Goal: Task Accomplishment & Management: Use online tool/utility

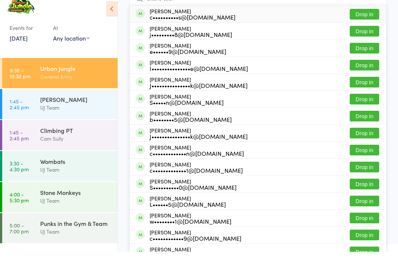
type input "Claire tour"
click at [367, 21] on button "Drop in" at bounding box center [365, 23] width 30 height 11
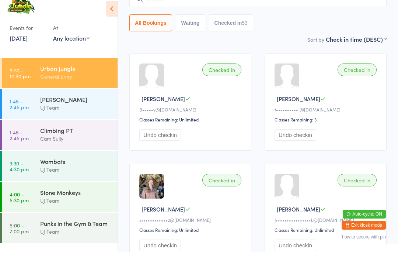
scroll to position [59, 0]
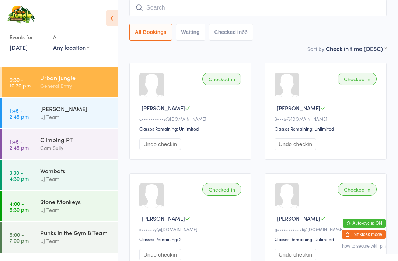
click at [216, 10] on input "search" at bounding box center [258, 7] width 258 height 17
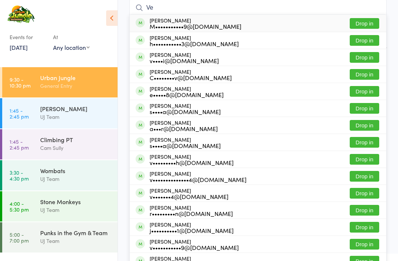
type input "V"
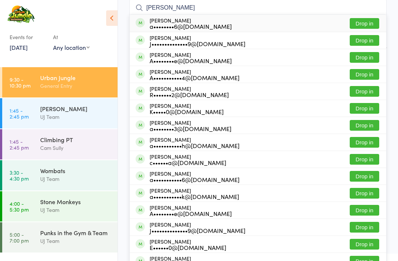
type input "[PERSON_NAME]"
click at [370, 22] on button "Drop in" at bounding box center [365, 23] width 30 height 11
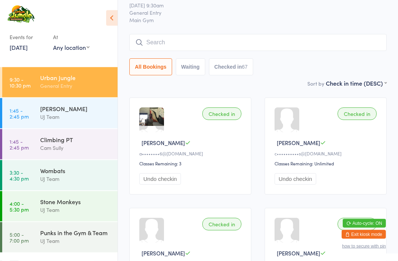
scroll to position [0, 0]
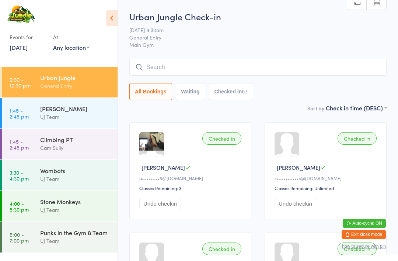
click at [217, 69] on input "search" at bounding box center [258, 67] width 258 height 17
click at [156, 63] on input "search" at bounding box center [258, 67] width 258 height 17
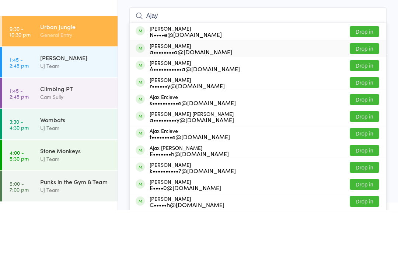
type input "Ajay"
click at [356, 94] on button "Drop in" at bounding box center [365, 99] width 30 height 11
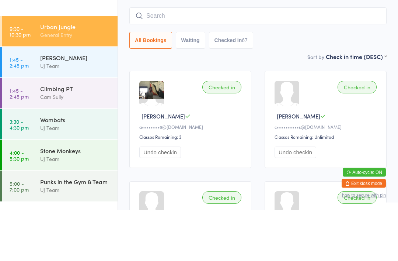
scroll to position [51, 0]
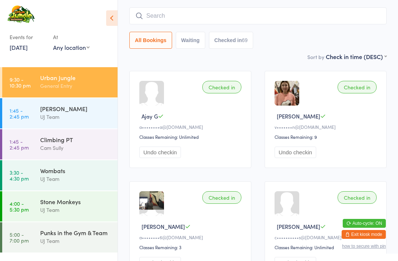
click at [205, 20] on input "search" at bounding box center [258, 15] width 258 height 17
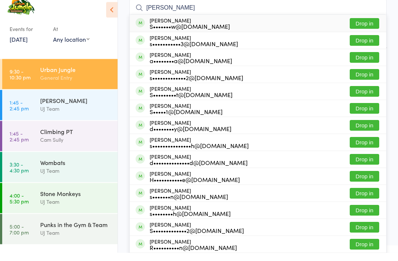
type input "[PERSON_NAME]"
click at [365, 61] on button "Drop in" at bounding box center [365, 66] width 30 height 11
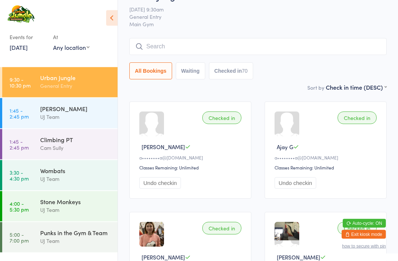
scroll to position [9, 0]
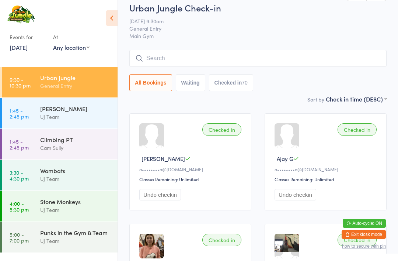
click at [167, 56] on input "search" at bounding box center [258, 58] width 258 height 17
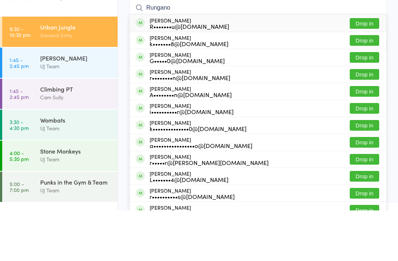
type input "Rungano"
click at [205, 74] on div "R•••••••u@[DOMAIN_NAME]" at bounding box center [190, 77] width 80 height 6
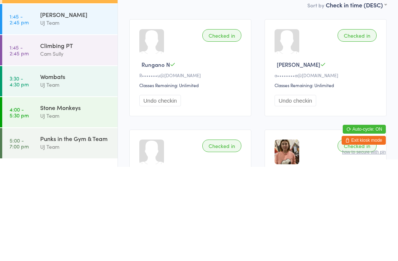
scroll to position [0, 0]
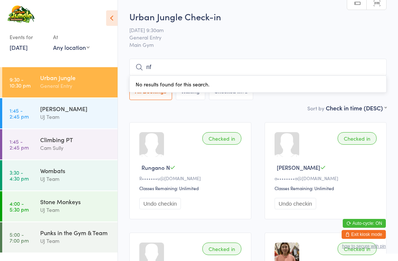
type input "n"
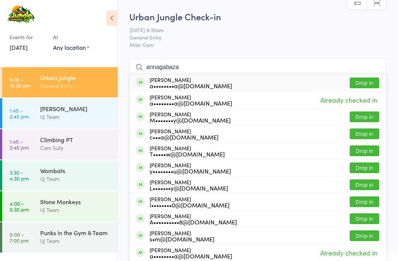
type input "annagabaza"
click at [198, 89] on div "a••••••••a@[DOMAIN_NAME]" at bounding box center [191, 86] width 83 height 6
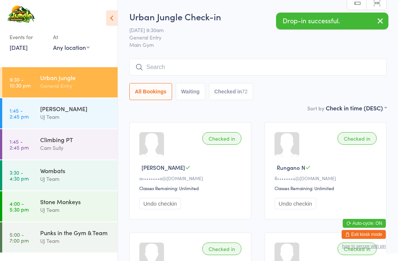
click at [208, 72] on input "search" at bounding box center [258, 67] width 258 height 17
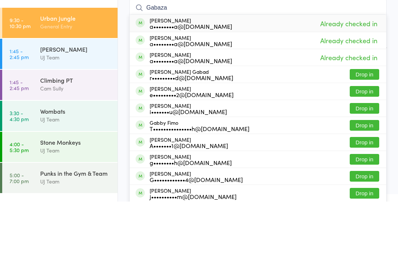
type input "Gabaza"
click at [187, 83] on div "a••••••••a@[DOMAIN_NAME]" at bounding box center [191, 86] width 83 height 6
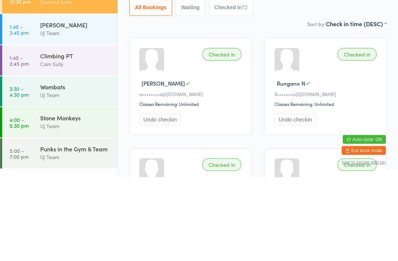
click at [225, 132] on div "Checked in" at bounding box center [222, 138] width 39 height 13
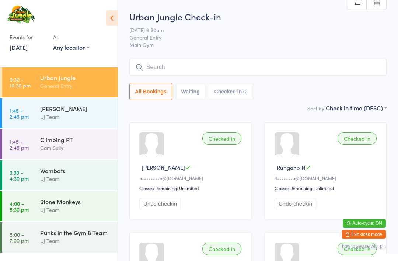
click at [186, 68] on input "search" at bounding box center [258, 67] width 258 height 17
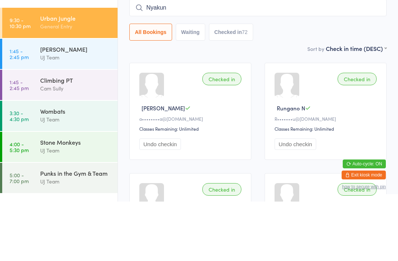
type input "Nyakunu"
